Goal: Task Accomplishment & Management: Use online tool/utility

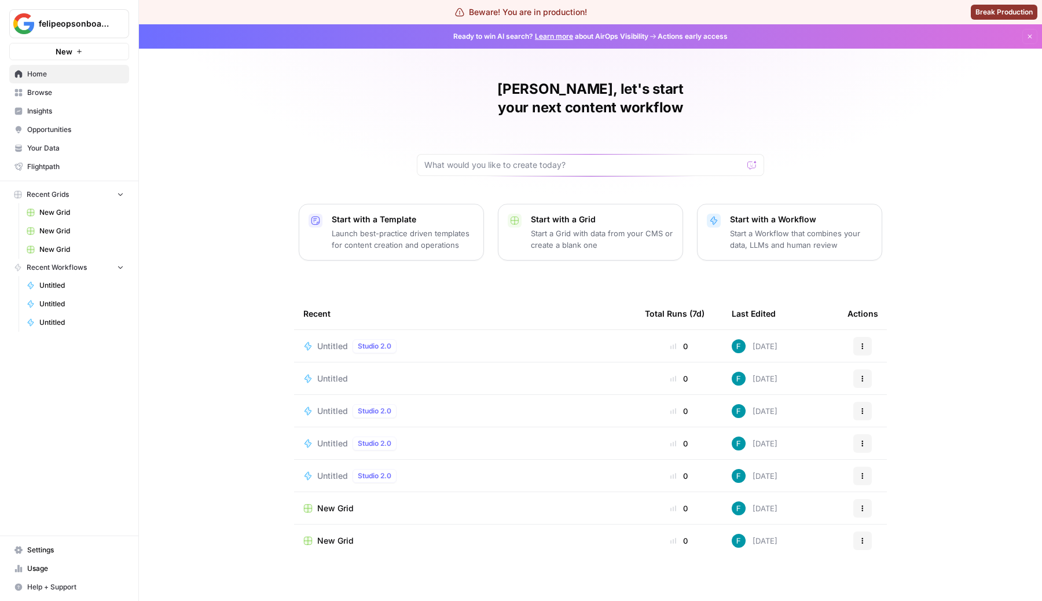
click at [408, 227] on p "Launch best-practice driven templates for content creation and operations" at bounding box center [403, 238] width 142 height 23
click at [755, 227] on p "Start a Workflow that combines your data, LLMs and human review" at bounding box center [801, 238] width 142 height 23
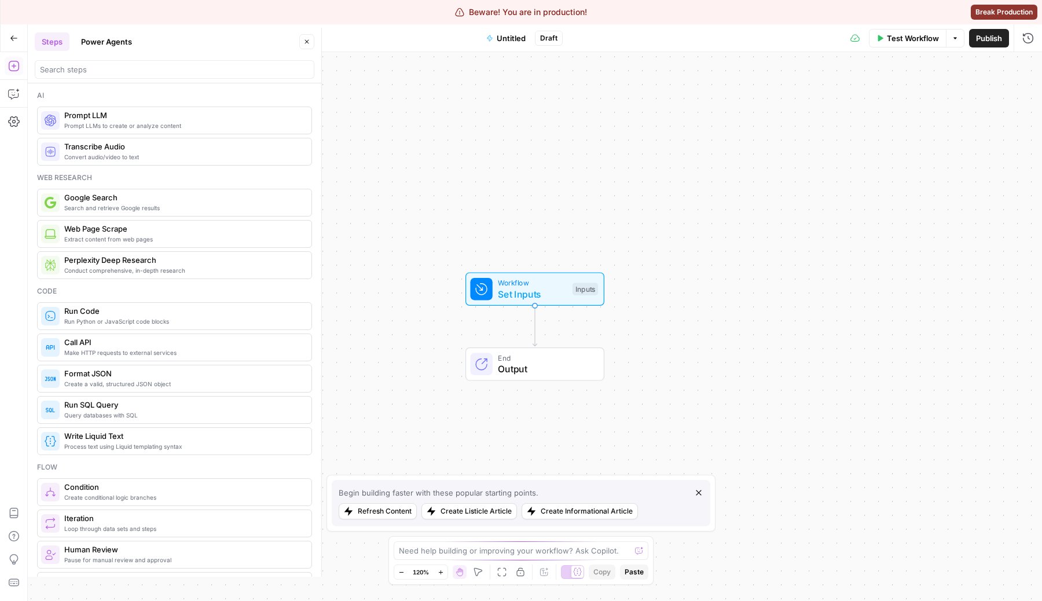
click at [127, 59] on div at bounding box center [175, 67] width 280 height 23
click at [130, 66] on input "search" at bounding box center [174, 70] width 269 height 12
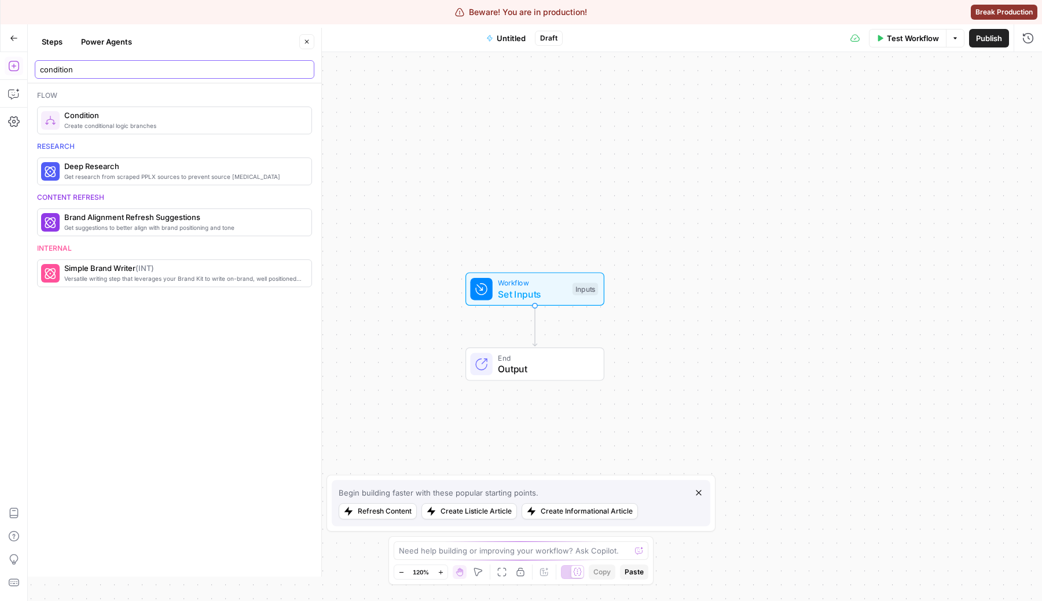
type input "condition"
click at [109, 112] on span "Condition" at bounding box center [183, 115] width 238 height 12
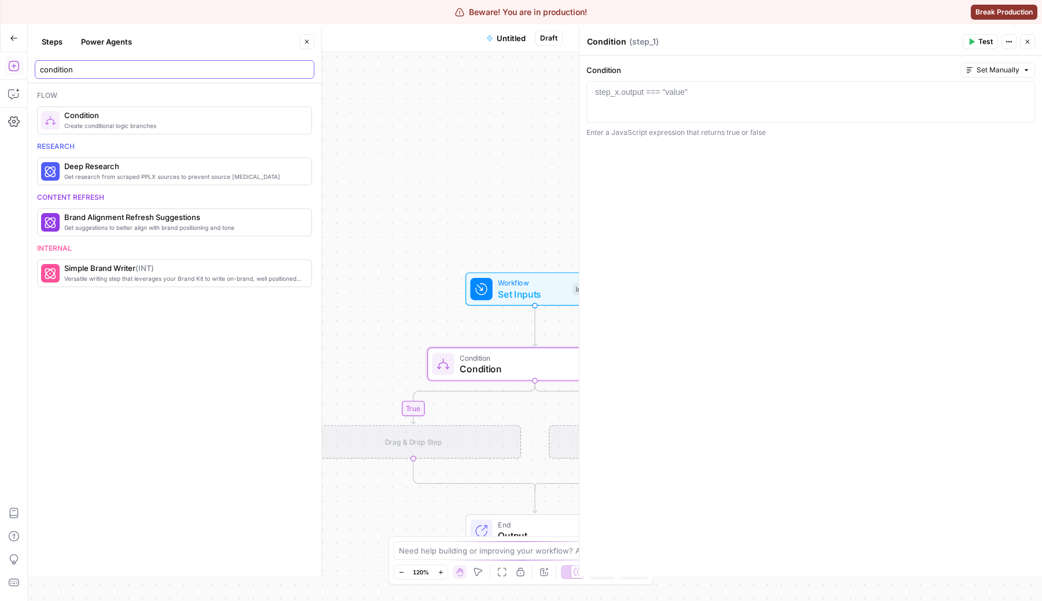
click at [143, 68] on input "condition" at bounding box center [174, 70] width 269 height 12
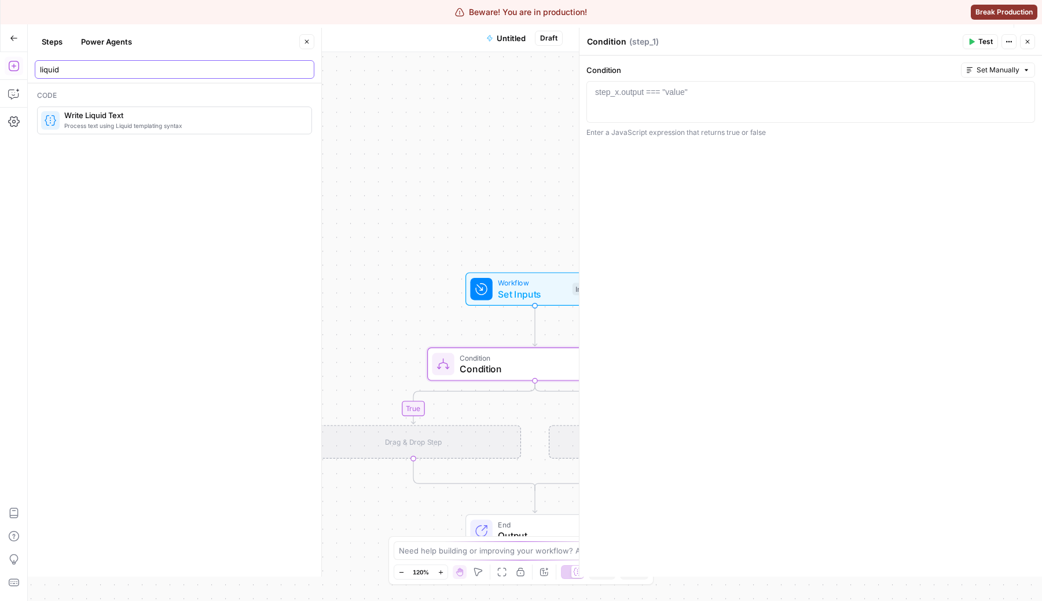
type input "liquid"
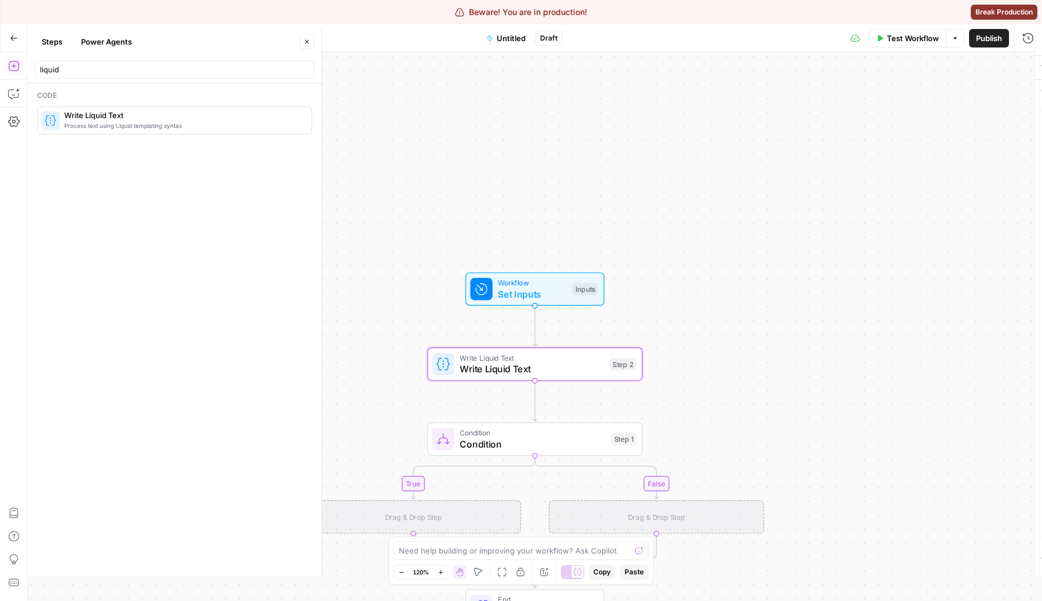
type textarea "Write Liquid Text"
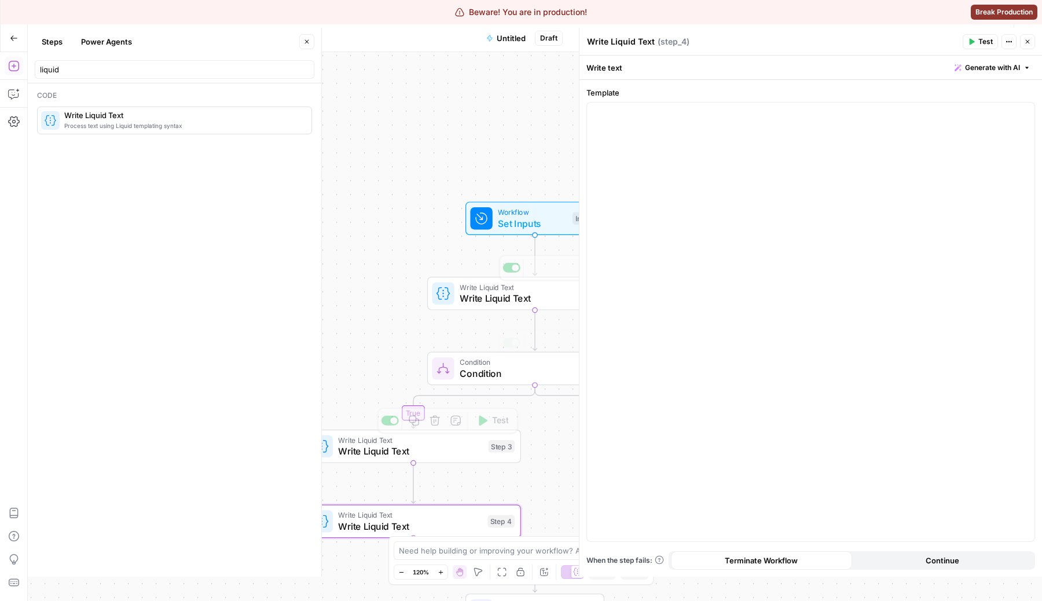
click at [478, 310] on div "true false Workflow Set Inputs Inputs Write Liquid Text Write Liquid Text Step …" at bounding box center [535, 326] width 1014 height 549
click at [467, 302] on span "Write Liquid Text" at bounding box center [532, 298] width 145 height 14
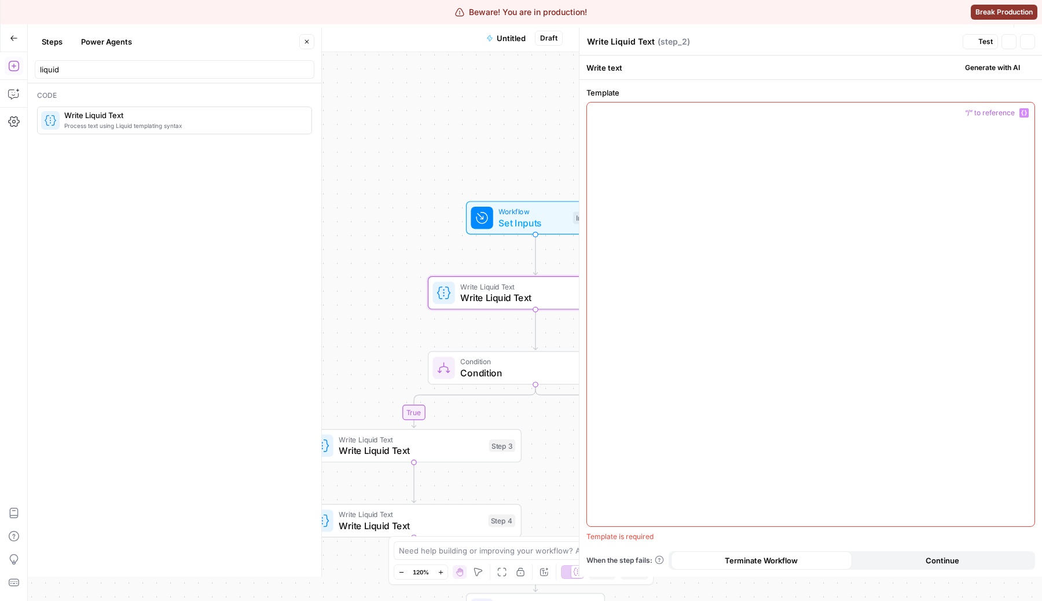
click at [823, 210] on div at bounding box center [810, 314] width 447 height 424
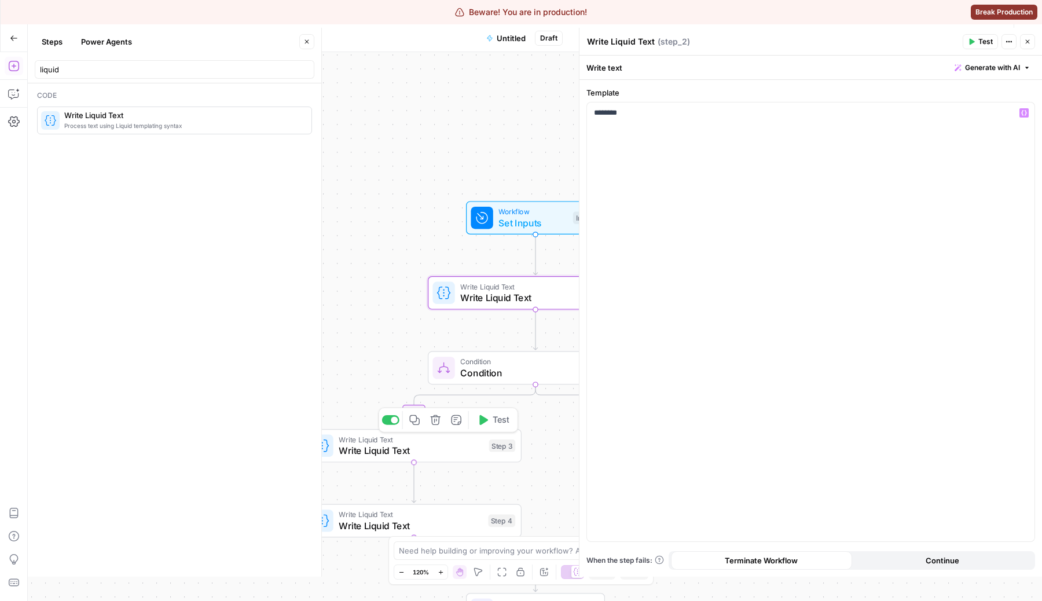
click at [450, 449] on span "Write Liquid Text" at bounding box center [411, 450] width 145 height 14
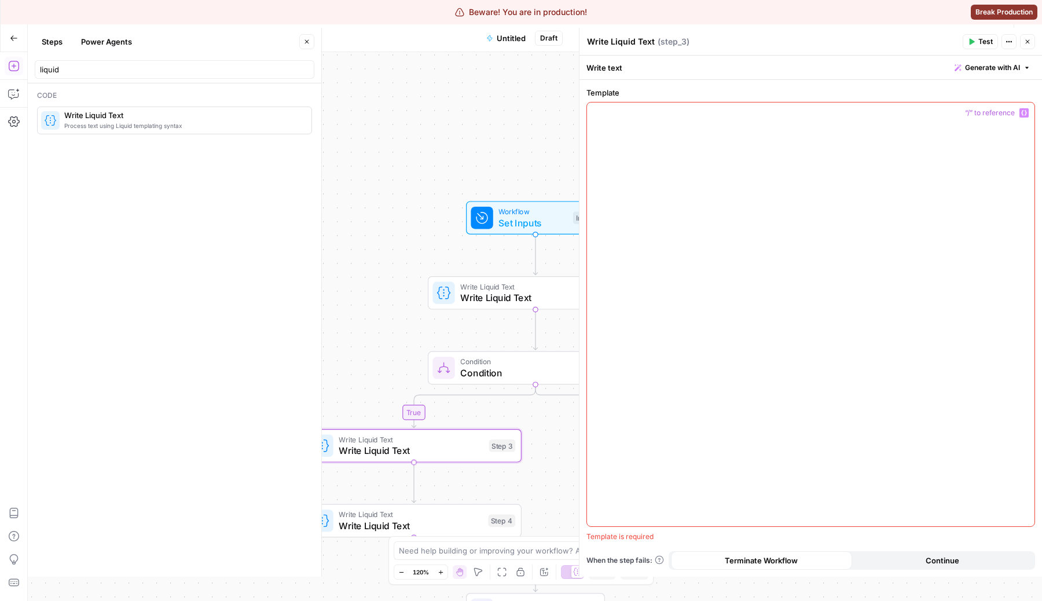
click at [758, 211] on div at bounding box center [810, 314] width 447 height 424
click at [433, 516] on span "Write Liquid Text" at bounding box center [411, 514] width 144 height 11
click at [667, 245] on div at bounding box center [810, 314] width 447 height 424
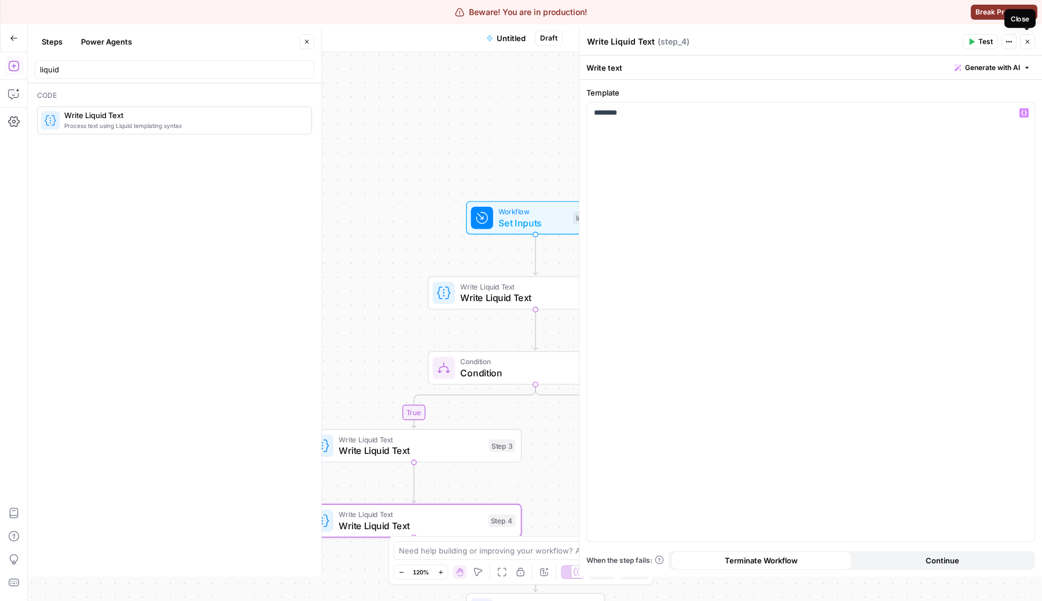
click at [1026, 47] on button "Close" at bounding box center [1027, 41] width 15 height 15
click at [744, 119] on div at bounding box center [810, 321] width 447 height 439
click at [499, 370] on span "Condition" at bounding box center [533, 373] width 146 height 14
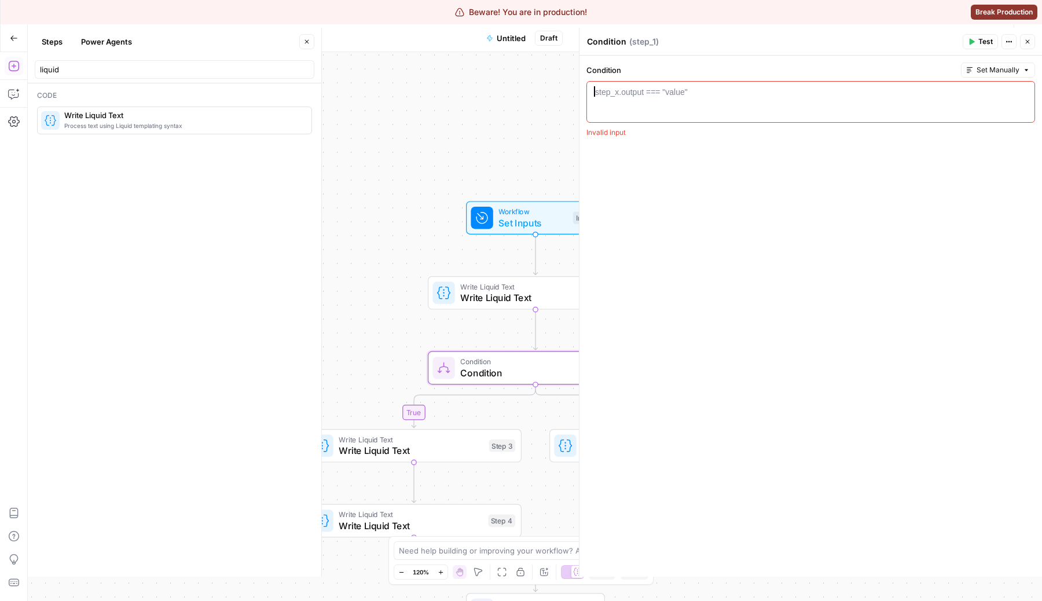
click at [682, 107] on div at bounding box center [811, 112] width 438 height 52
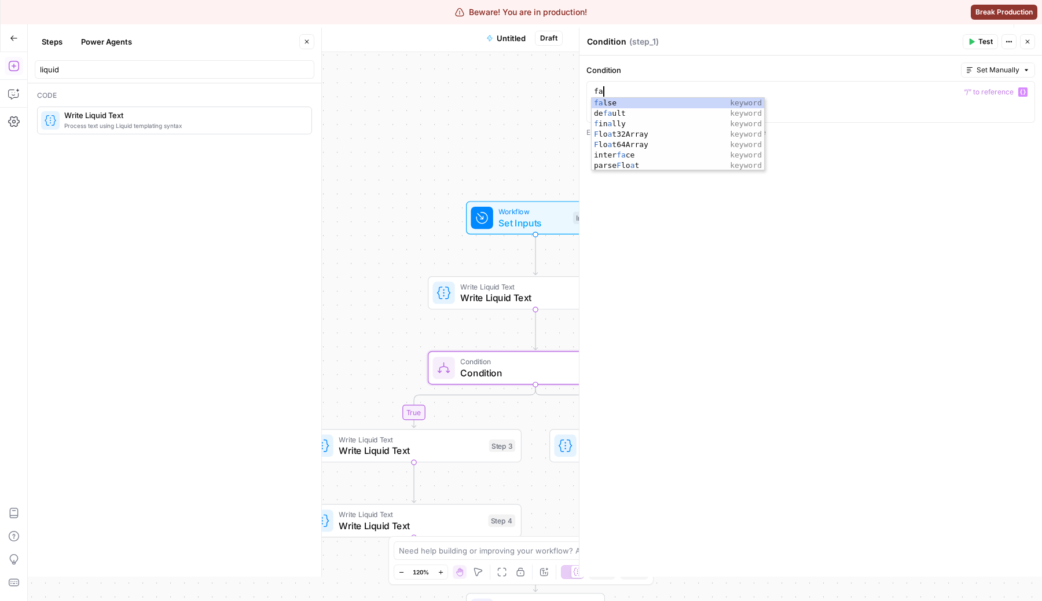
scroll to position [0, 1]
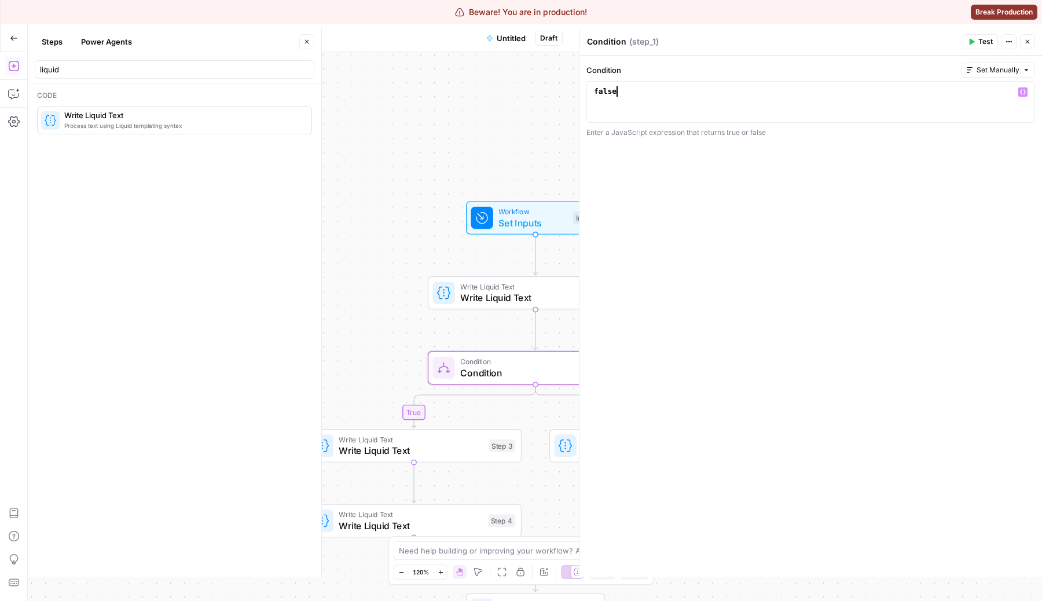
type textarea "*****"
click at [1026, 35] on button "Close" at bounding box center [1027, 41] width 15 height 15
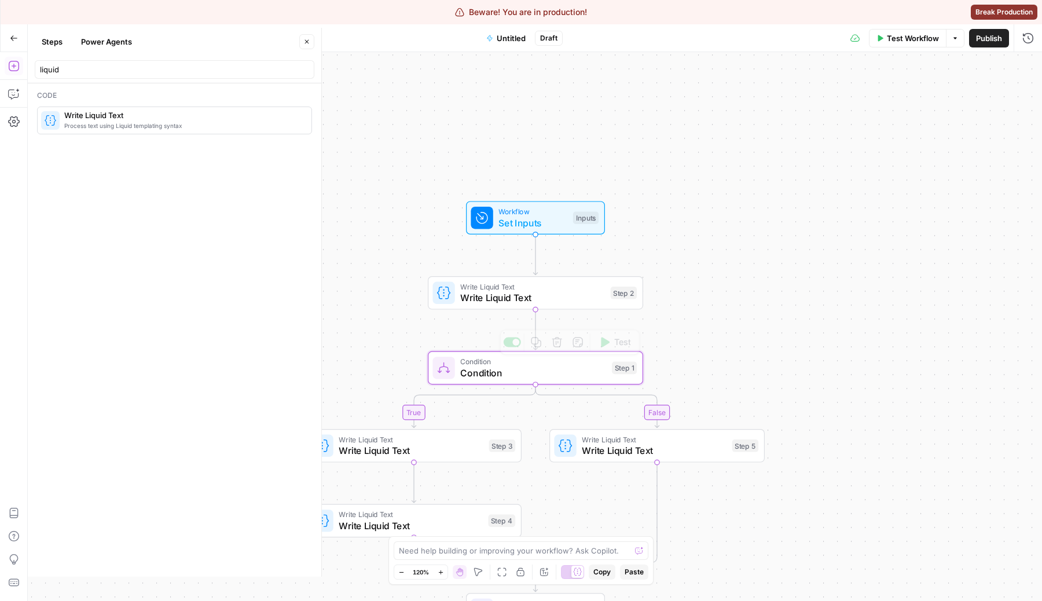
click at [629, 346] on span "Test" at bounding box center [622, 342] width 17 height 13
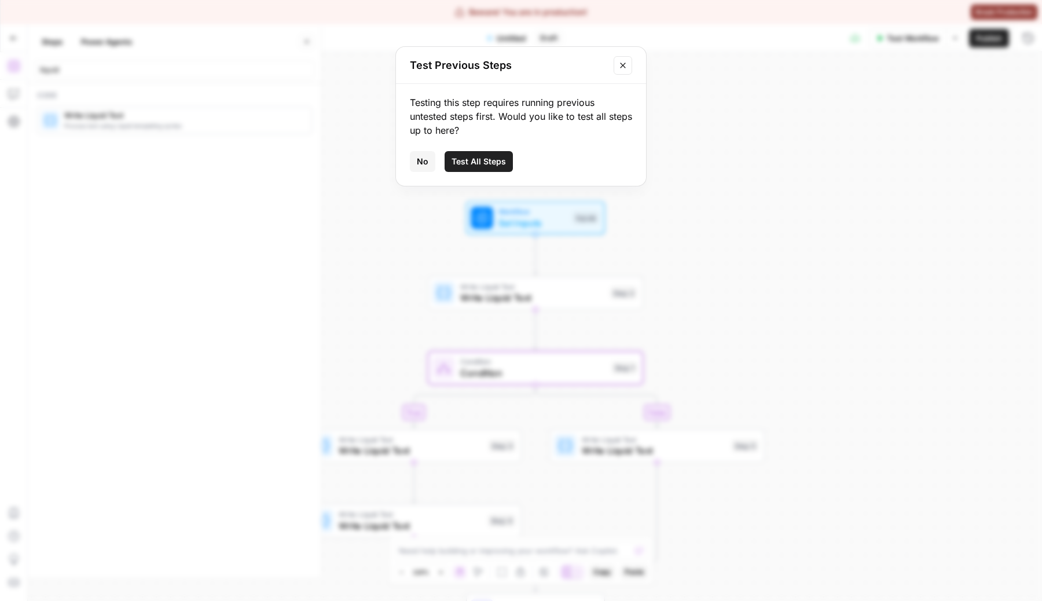
click at [480, 156] on span "Test All Steps" at bounding box center [479, 162] width 54 height 12
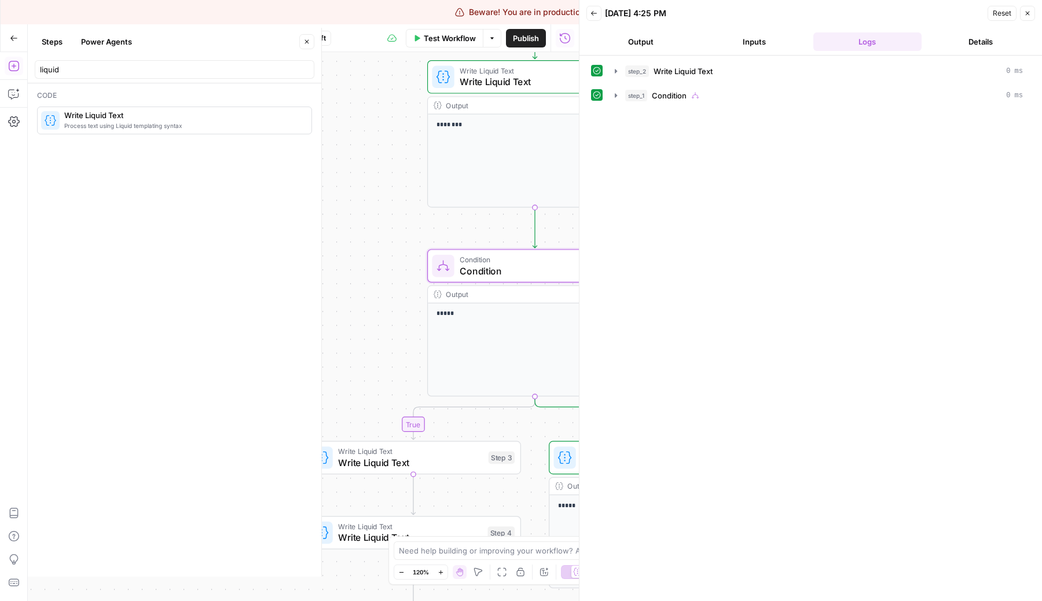
drag, startPoint x: 365, startPoint y: 321, endPoint x: 358, endPoint y: 46, distance: 275.6
click at [358, 46] on div "Go Back Untitled Draft Test Workflow Options Publish Run History Add Steps Copi…" at bounding box center [289, 312] width 579 height 577
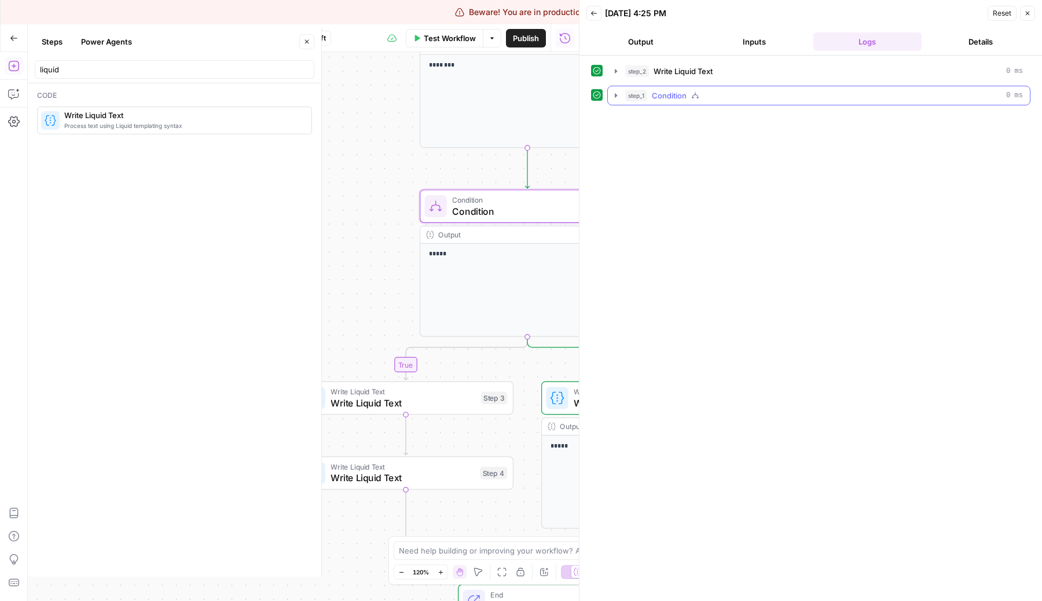
click at [700, 87] on button "step_1 Condition 0 ms" at bounding box center [819, 95] width 422 height 19
click at [1032, 9] on button "Close" at bounding box center [1027, 13] width 15 height 15
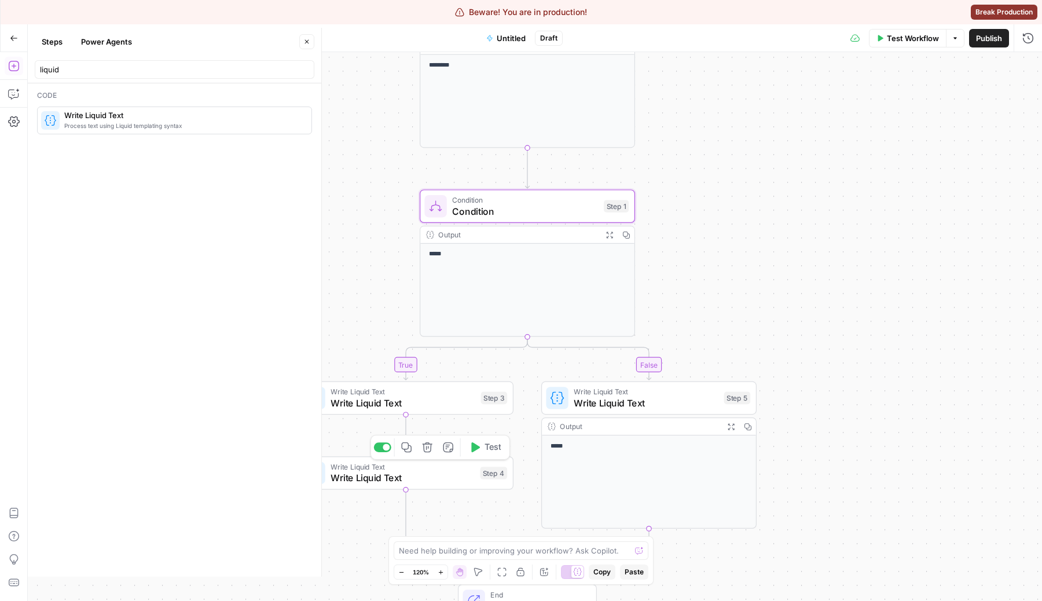
click at [493, 441] on span "Test" at bounding box center [493, 447] width 17 height 13
click at [500, 372] on span "Test" at bounding box center [493, 372] width 17 height 13
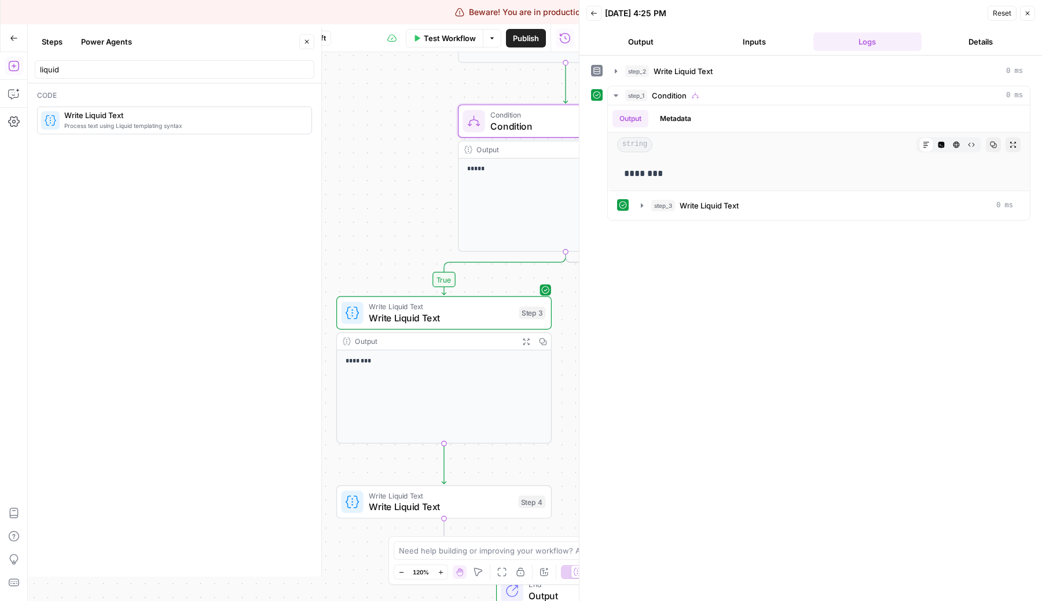
drag, startPoint x: 377, startPoint y: 327, endPoint x: 427, endPoint y: 229, distance: 110.5
click at [425, 230] on div "true false Workflow Set Inputs Inputs Write Liquid Text Write Liquid Text Step …" at bounding box center [303, 326] width 551 height 549
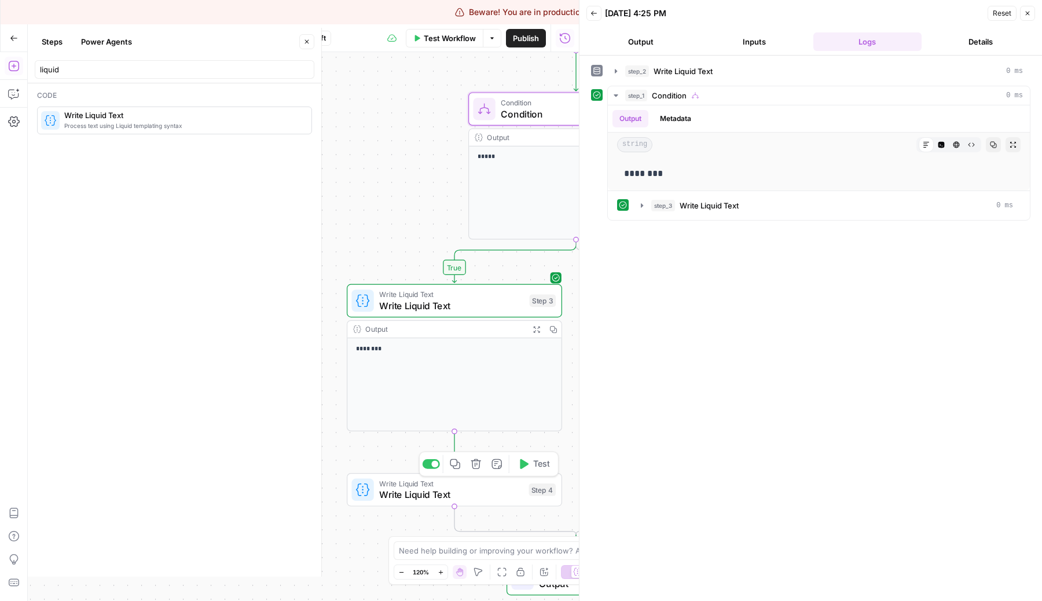
click at [526, 459] on icon "button" at bounding box center [522, 463] width 11 height 11
click at [1033, 14] on button "Close" at bounding box center [1027, 13] width 15 height 15
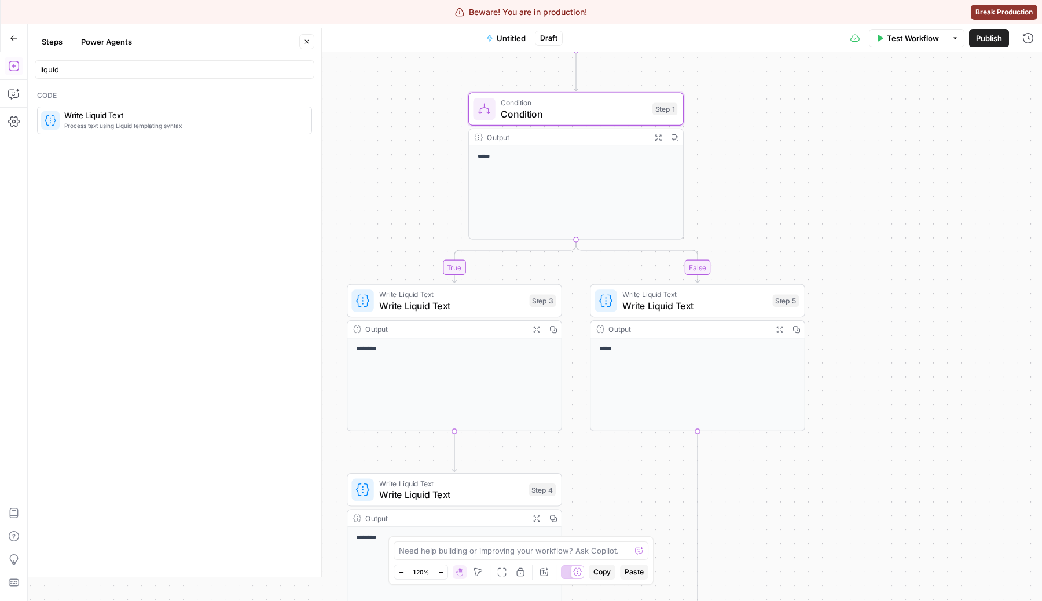
click at [301, 40] on button "Close" at bounding box center [306, 41] width 15 height 15
